Goal: Information Seeking & Learning: Learn about a topic

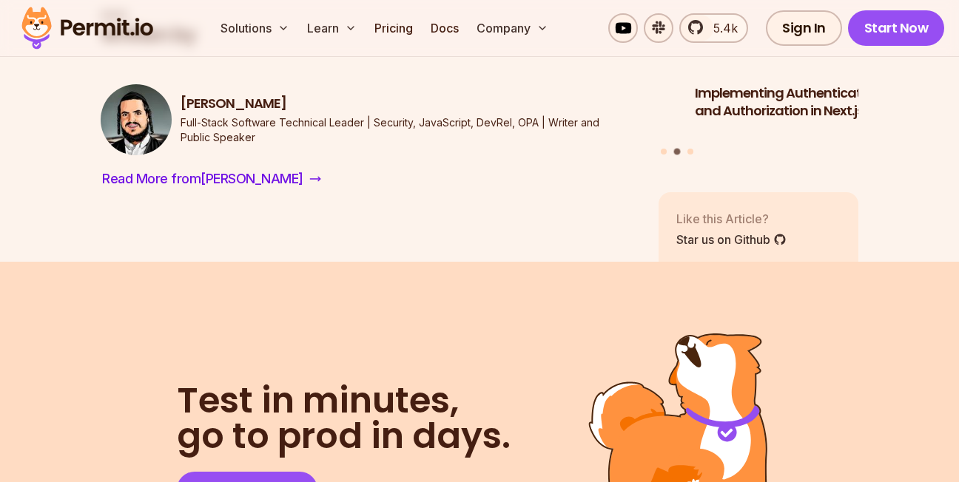
scroll to position [6034, 0]
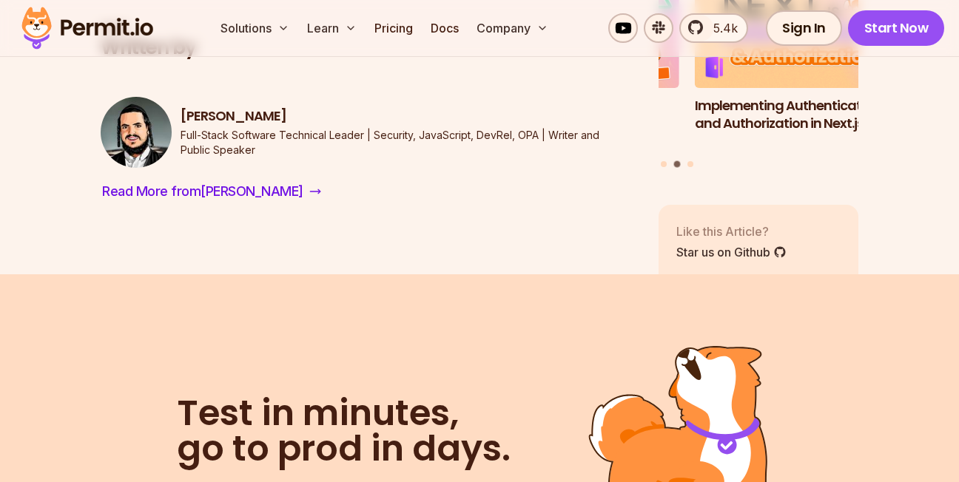
drag, startPoint x: 280, startPoint y: 196, endPoint x: 184, endPoint y: 195, distance: 95.4
click at [184, 126] on h3 "[PERSON_NAME]" at bounding box center [407, 116] width 454 height 18
copy h3 "[PERSON_NAME]"
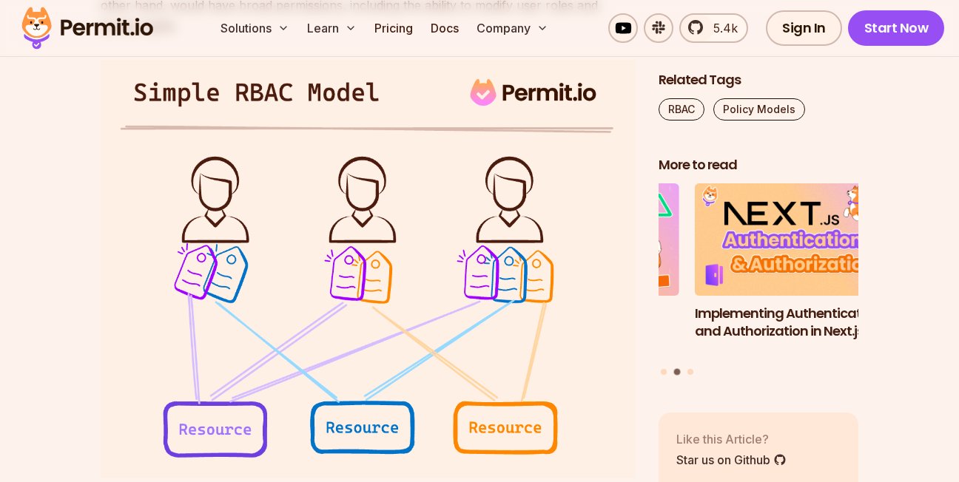
scroll to position [0, 0]
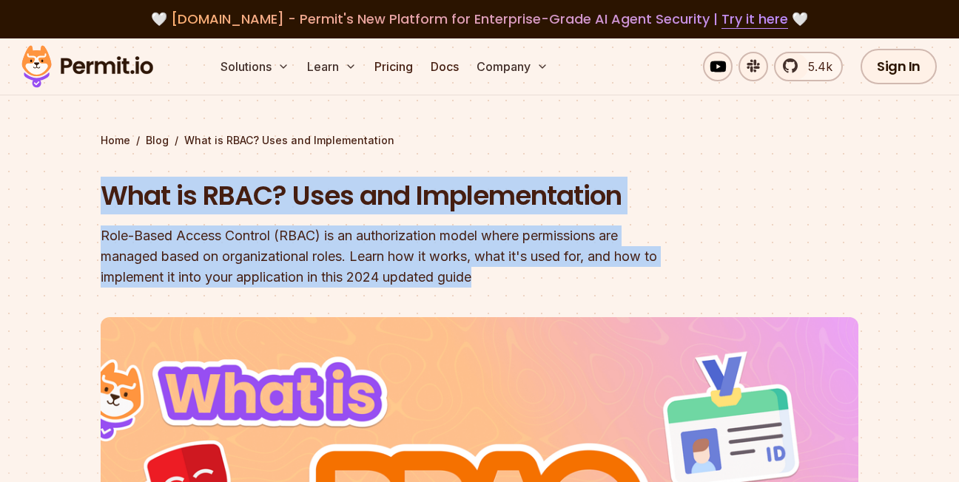
drag, startPoint x: 524, startPoint y: 285, endPoint x: 64, endPoint y: 212, distance: 465.9
click at [64, 212] on section "Home / Blog / What is RBAC? Uses and Implementation What is RBAC? Uses and Impl…" at bounding box center [479, 448] width 959 height 820
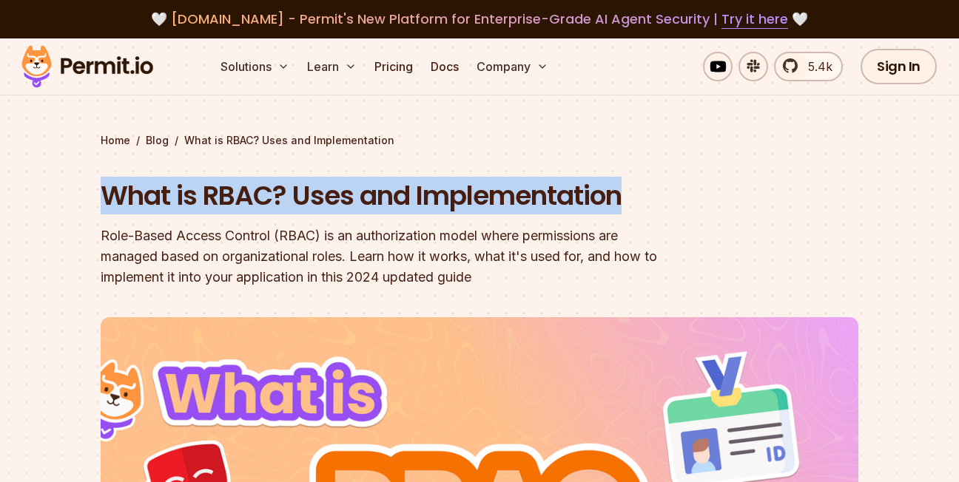
click at [616, 265] on div "Role-Based Access Control (RBAC) is an authorization model where permissions ar…" at bounding box center [385, 257] width 568 height 62
drag, startPoint x: 630, startPoint y: 189, endPoint x: 95, endPoint y: 185, distance: 534.1
click at [95, 185] on section "Home / Blog / What is RBAC? Uses and Implementation What is RBAC? Uses and Impl…" at bounding box center [479, 448] width 959 height 820
copy h1 "What is RBAC? Uses and Implementation"
